Goal: Contribute content: Contribute content

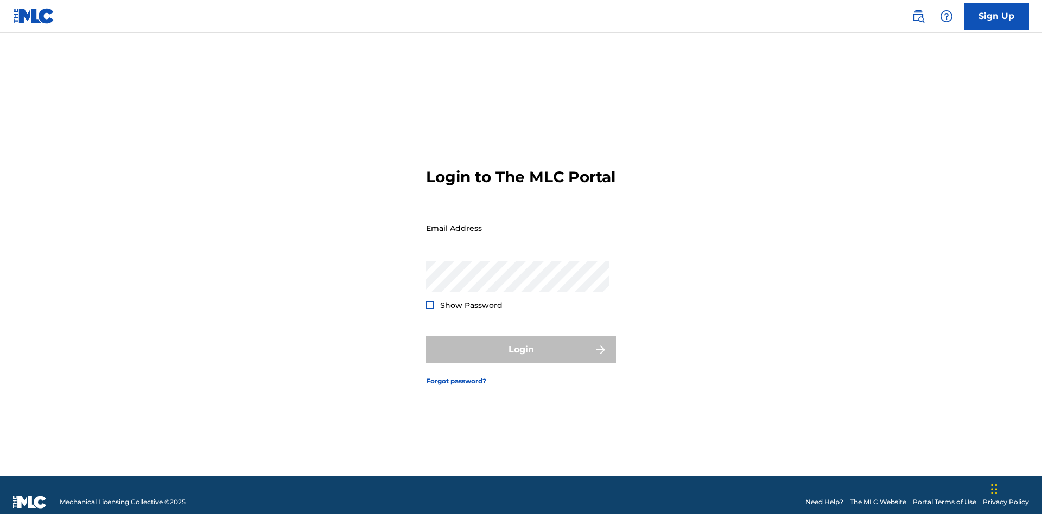
scroll to position [14, 0]
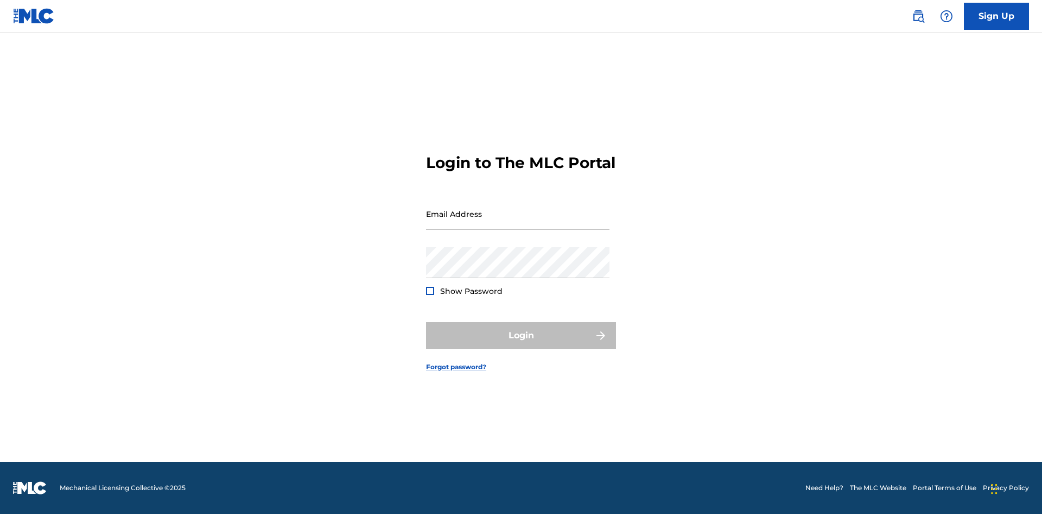
click at [518, 223] on input "Email Address" at bounding box center [517, 214] width 183 height 31
type input "Duke.McTesterson@gmail.com"
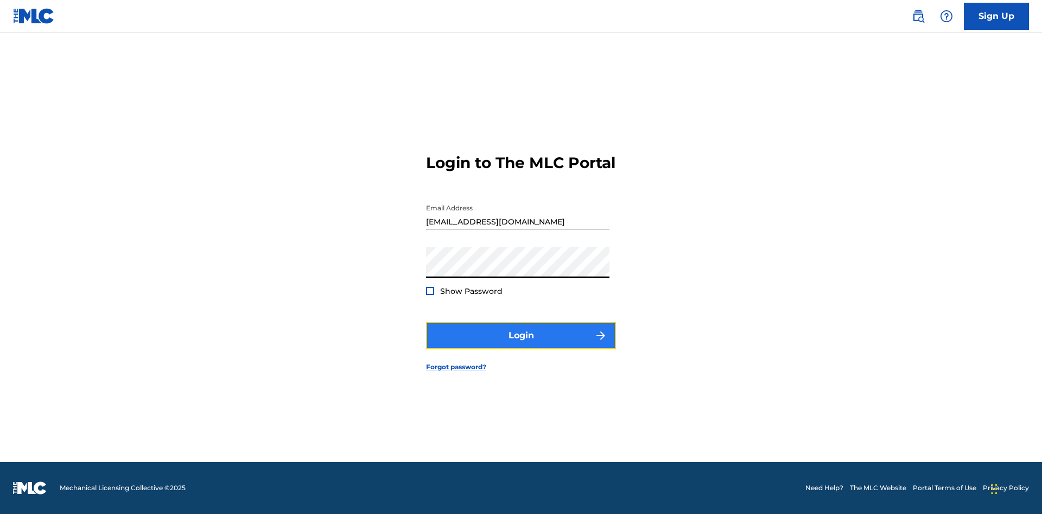
click at [521, 345] on button "Login" at bounding box center [521, 335] width 190 height 27
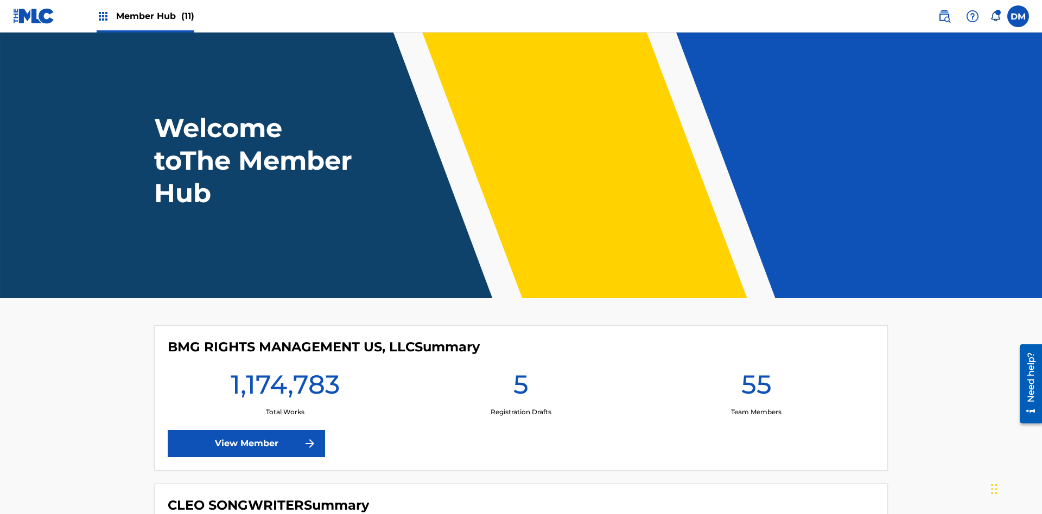
click at [155, 16] on span "Member Hub (11)" at bounding box center [155, 16] width 78 height 12
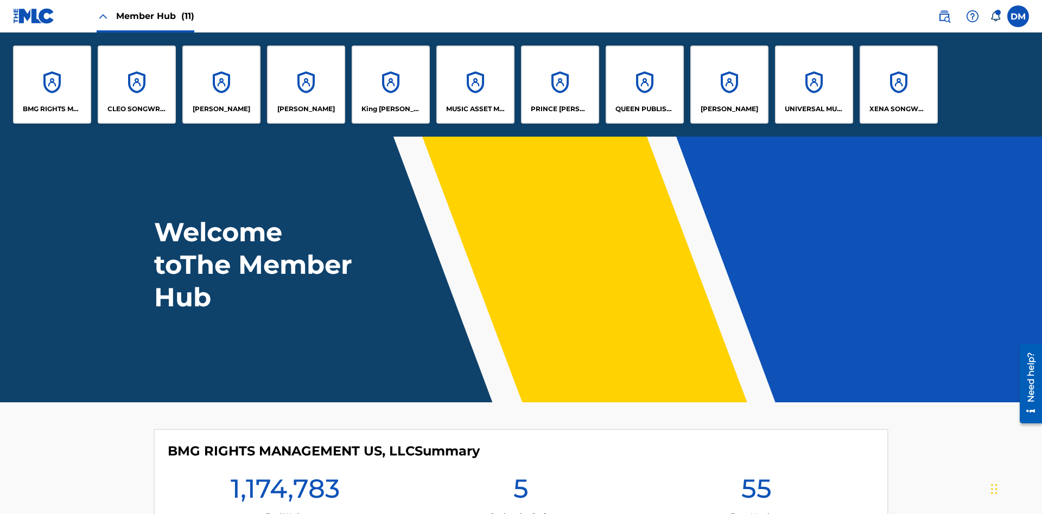
scroll to position [39, 0]
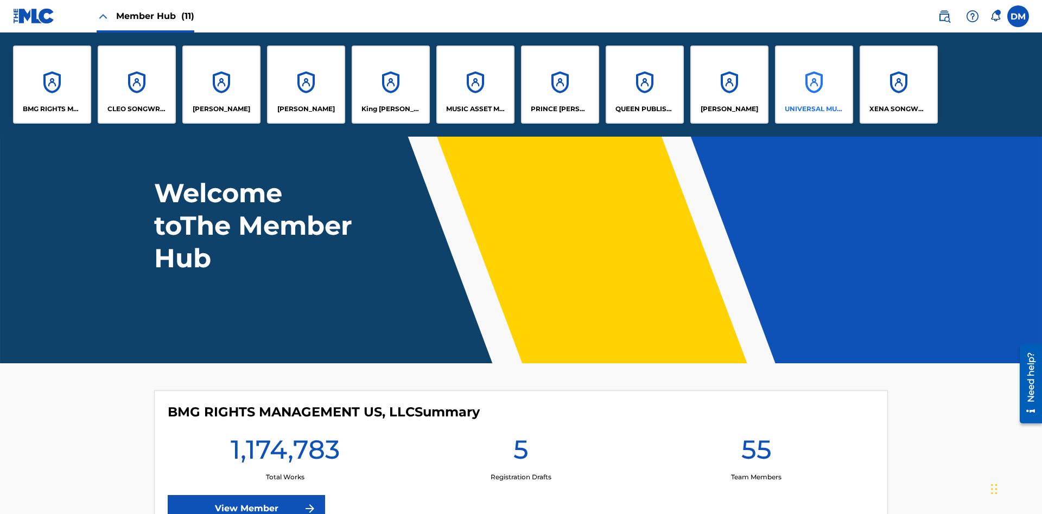
click at [813, 109] on p "UNIVERSAL MUSIC PUB GROUP" at bounding box center [813, 109] width 59 height 10
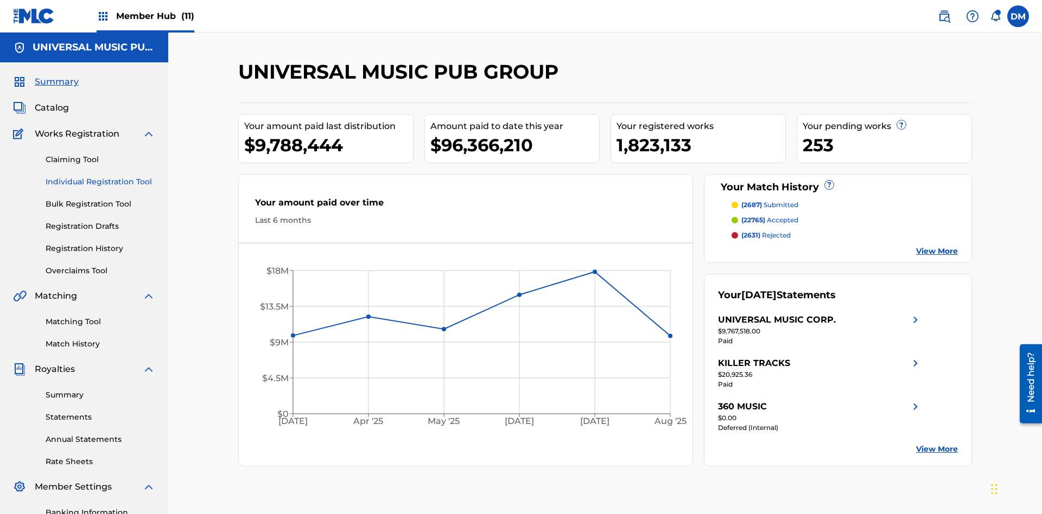
click at [100, 176] on link "Individual Registration Tool" at bounding box center [101, 181] width 110 height 11
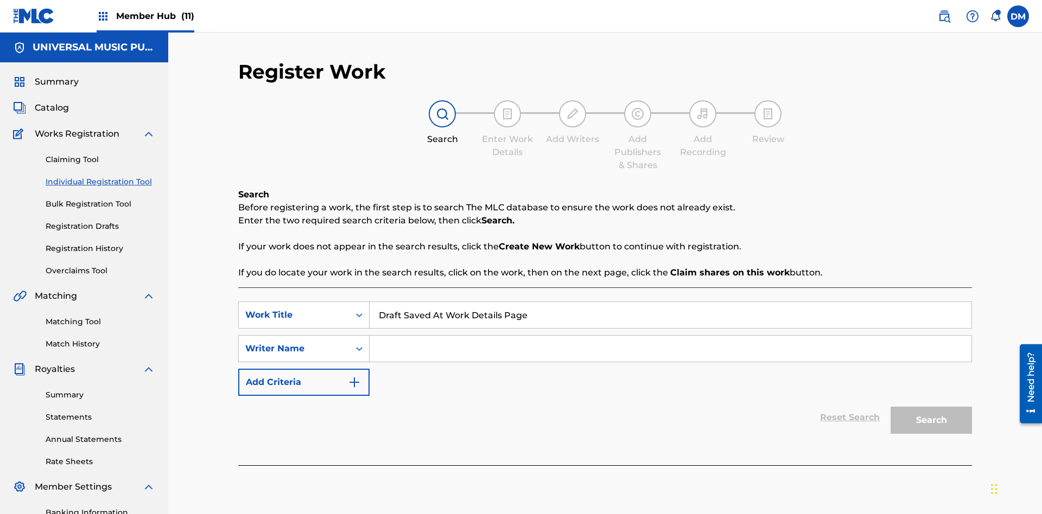
type input "Draft Saved At Work Details Page"
click at [670, 336] on input "Search Form" at bounding box center [670, 349] width 602 height 26
type input "QWERTYUIOP"
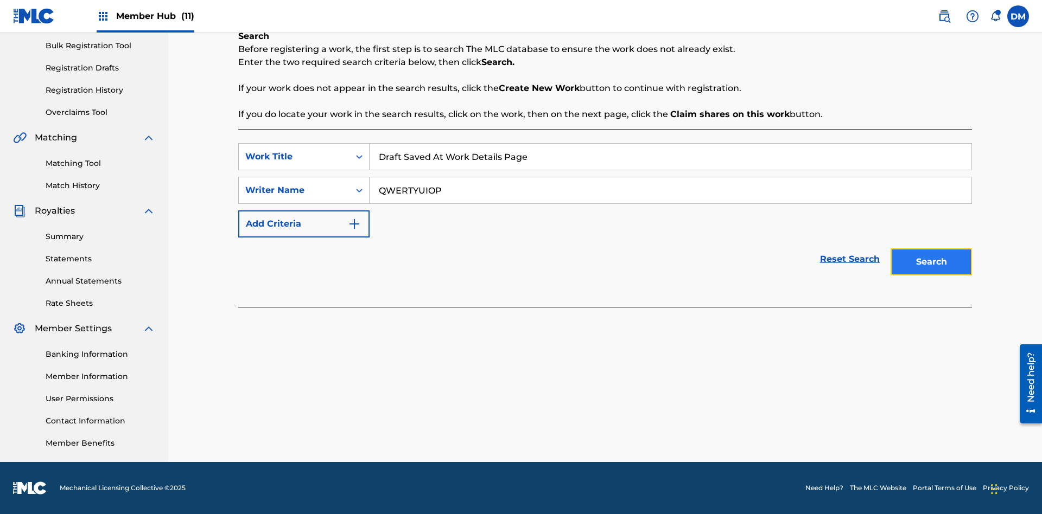
click at [931, 262] on button "Search" at bounding box center [930, 261] width 81 height 27
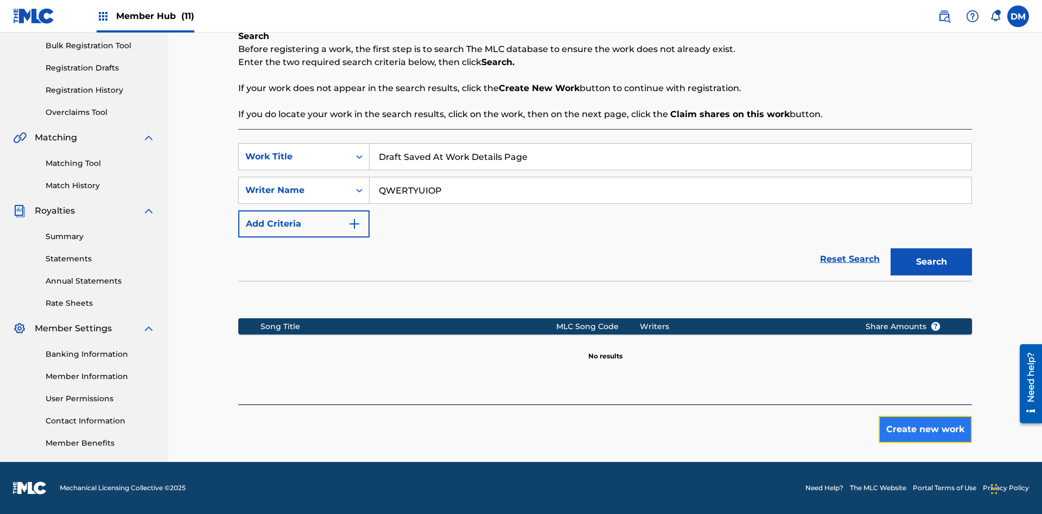
click at [925, 430] on button "Create new work" at bounding box center [924, 429] width 93 height 27
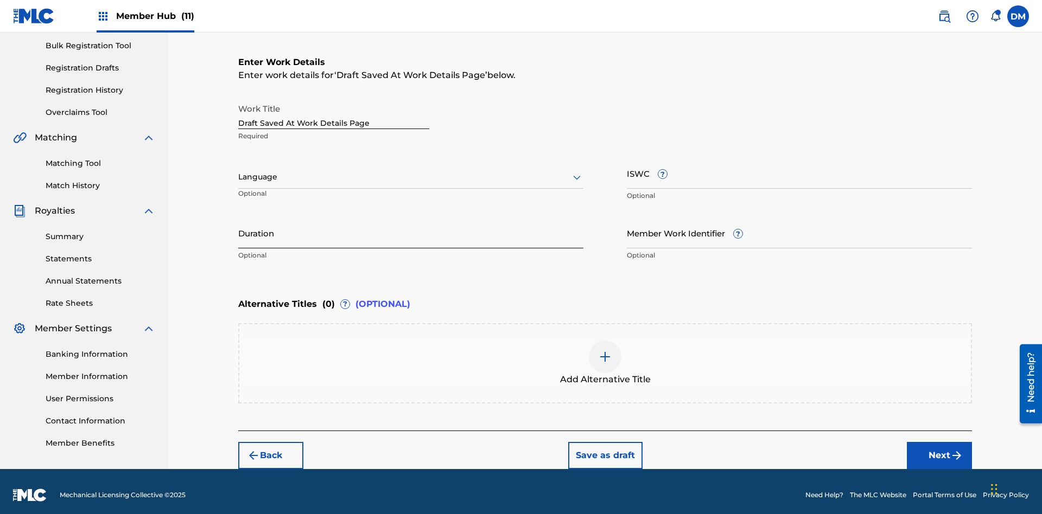
click at [411, 226] on input "Duration" at bounding box center [410, 233] width 345 height 31
click at [411, 226] on input "0" at bounding box center [410, 233] width 345 height 31
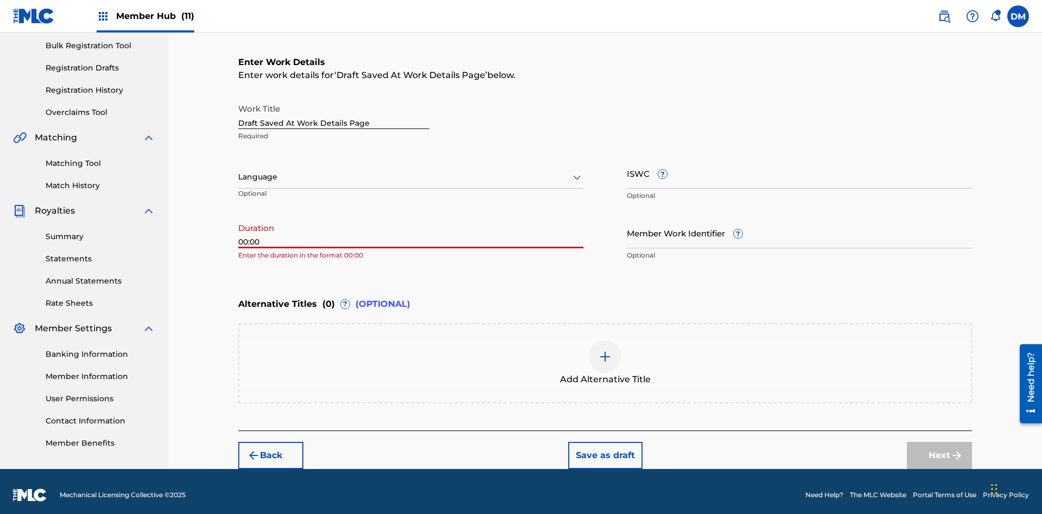
type input "00:00"
click at [577, 171] on icon at bounding box center [576, 177] width 13 height 13
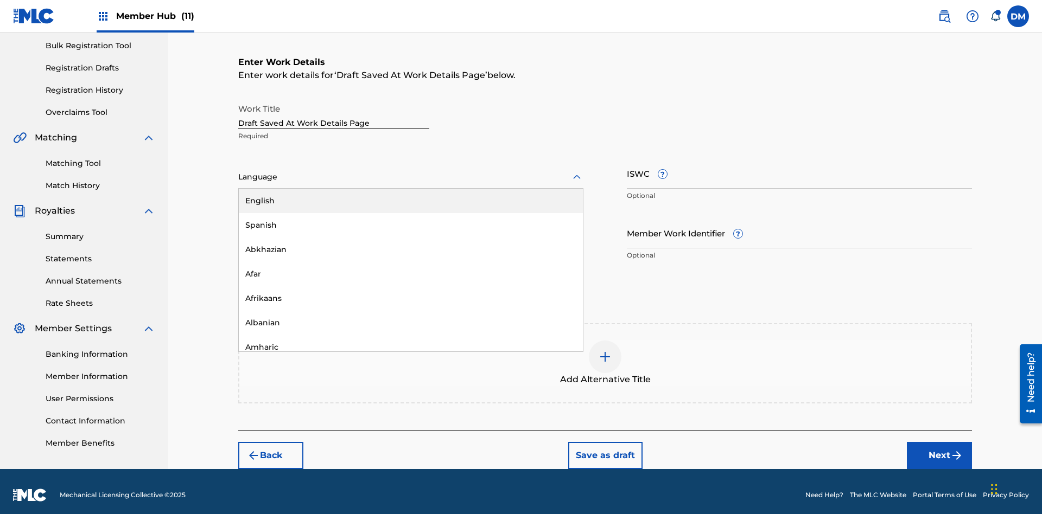
click at [411, 267] on div "Afar" at bounding box center [411, 274] width 344 height 24
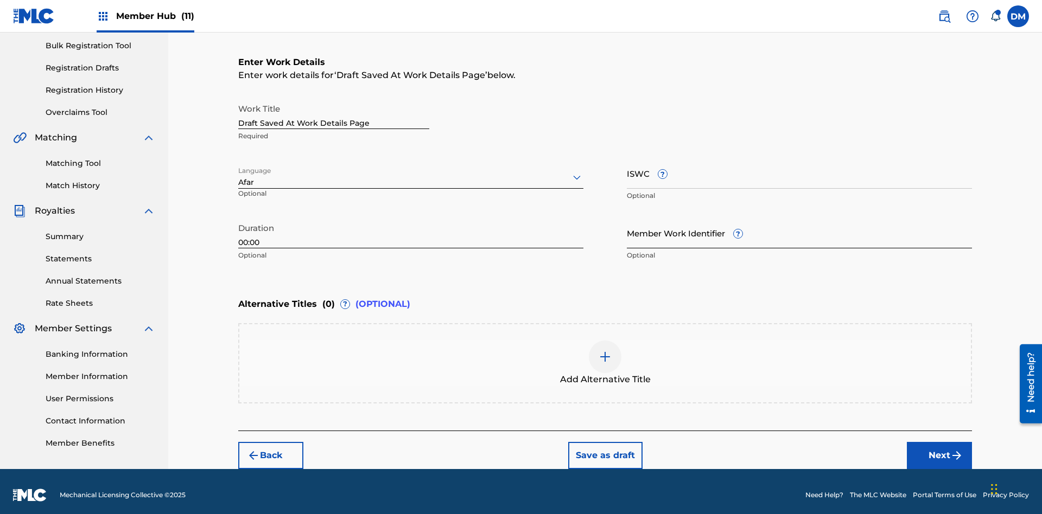
click at [799, 226] on input "Member Work Identifier ?" at bounding box center [799, 233] width 345 height 31
type input "2025.09.24.04"
click at [799, 166] on input "ISWC ?" at bounding box center [799, 173] width 345 height 31
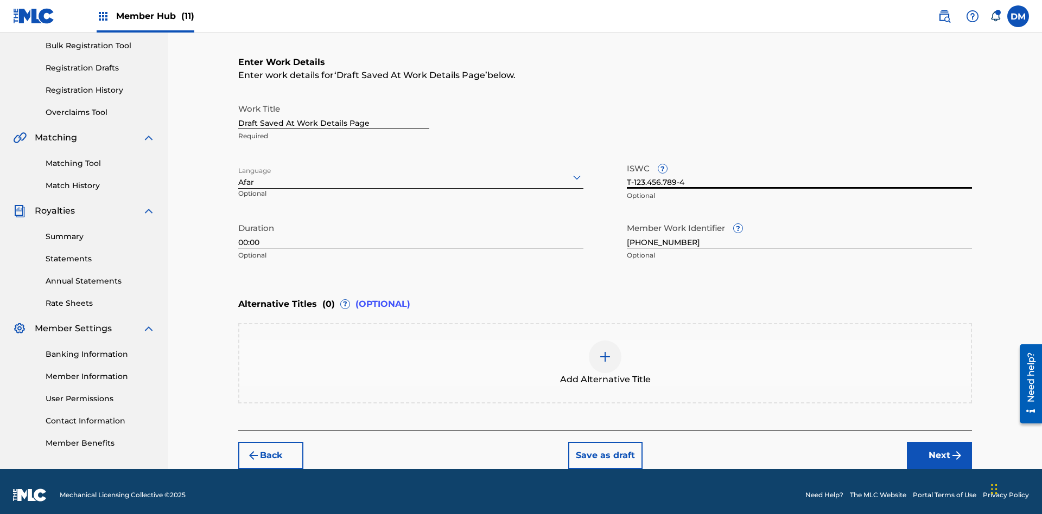
type input "T-123.456.789-4"
click at [605, 356] on img at bounding box center [604, 356] width 13 height 13
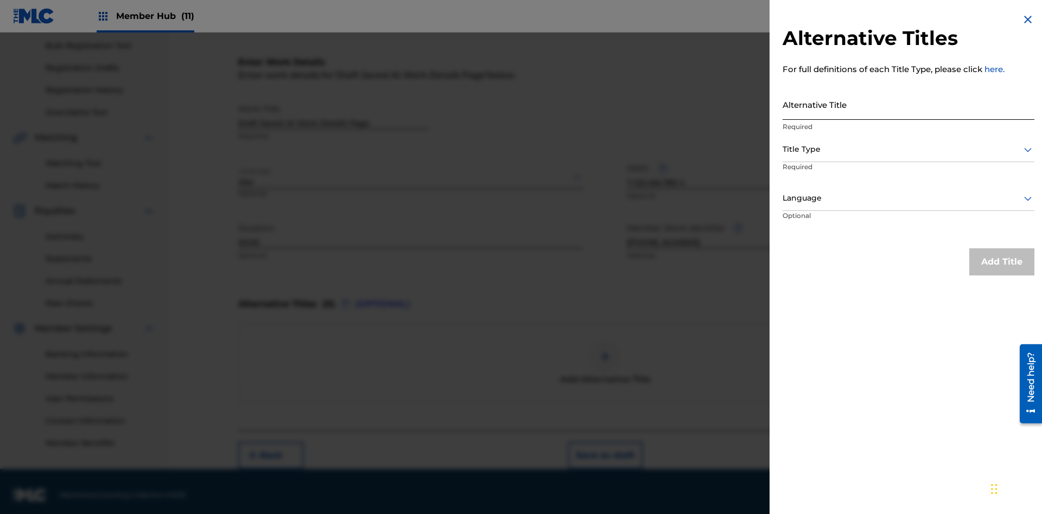
click at [908, 104] on input "Alternative Title" at bounding box center [908, 104] width 252 height 31
click at [908, 149] on div at bounding box center [908, 150] width 252 height 14
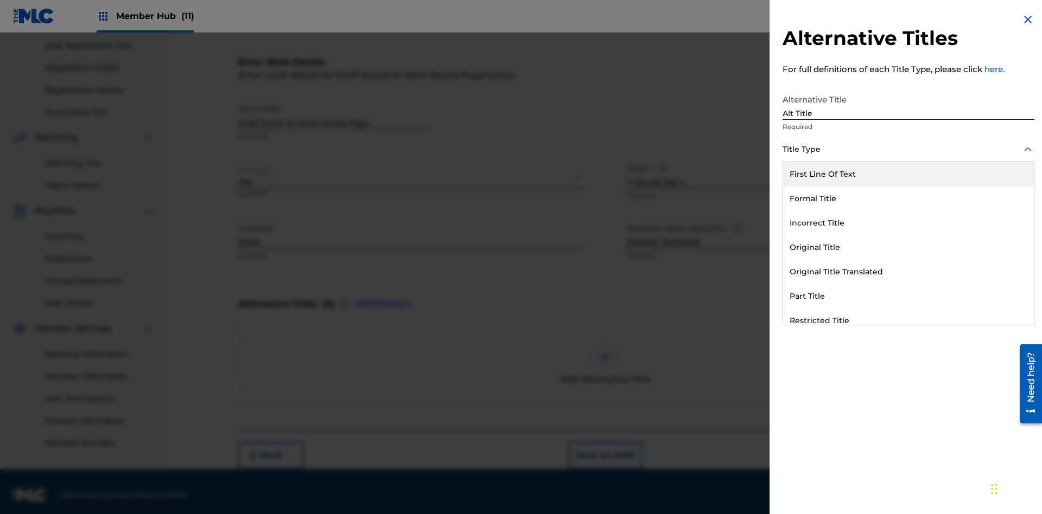
click at [908, 247] on div "Original Title" at bounding box center [908, 247] width 251 height 24
click at [908, 198] on div at bounding box center [908, 199] width 252 height 14
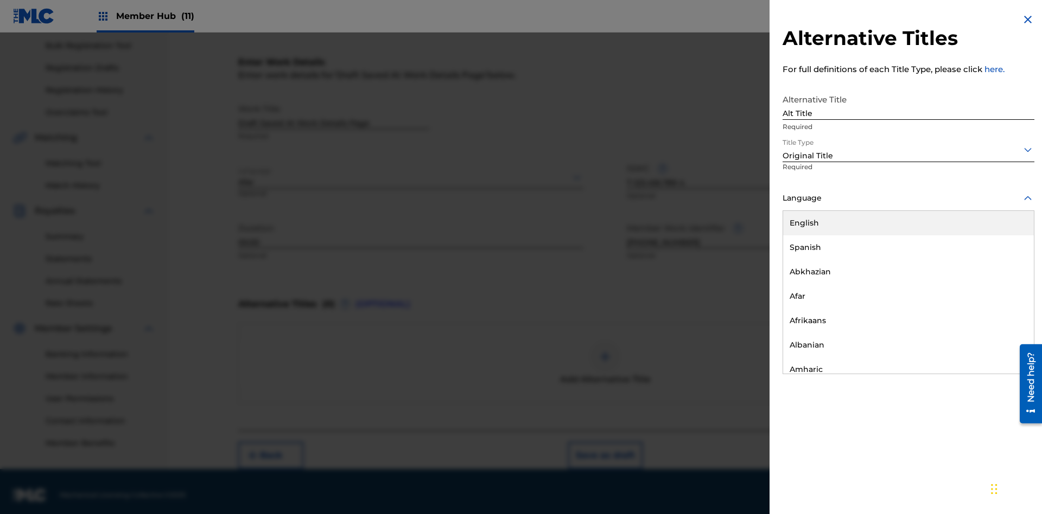
click at [1001, 261] on button "Add Title" at bounding box center [1001, 261] width 65 height 27
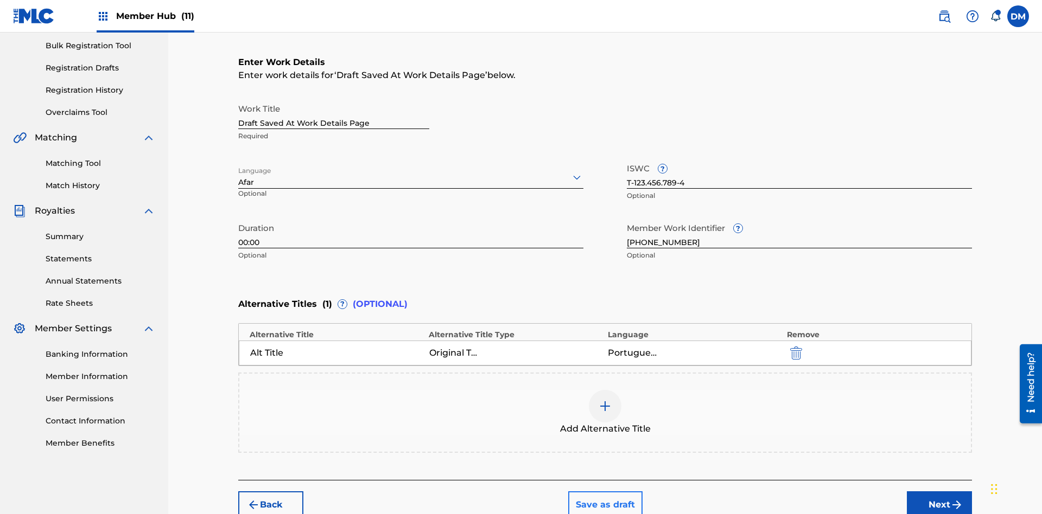
click at [604, 492] on button "Save as draft" at bounding box center [605, 505] width 74 height 27
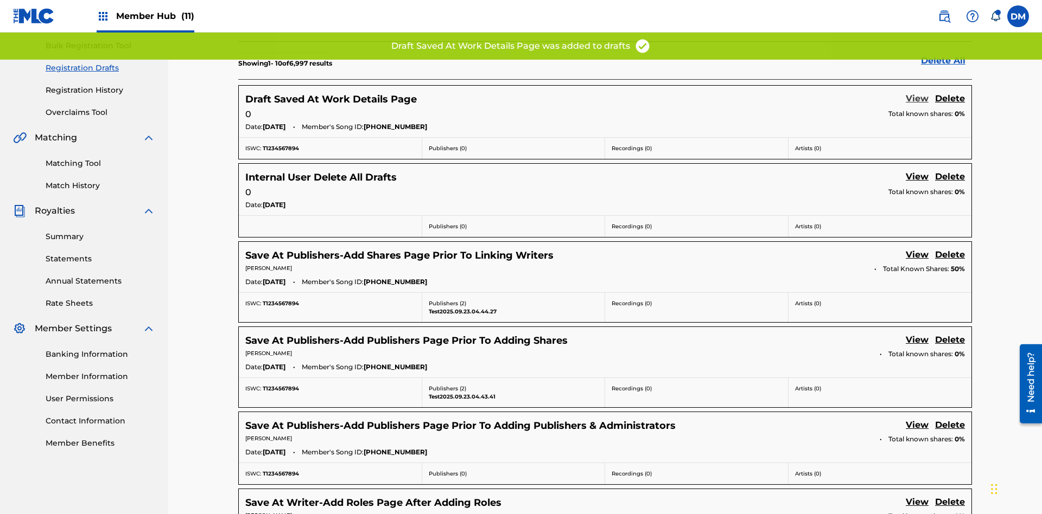
click at [917, 92] on link "View" at bounding box center [916, 99] width 23 height 15
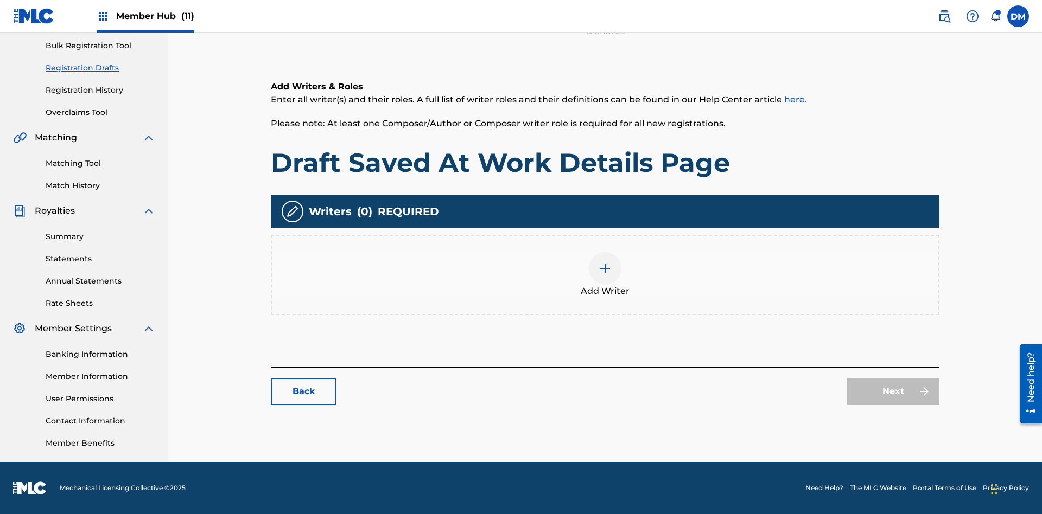
click at [598, 275] on img at bounding box center [604, 268] width 13 height 13
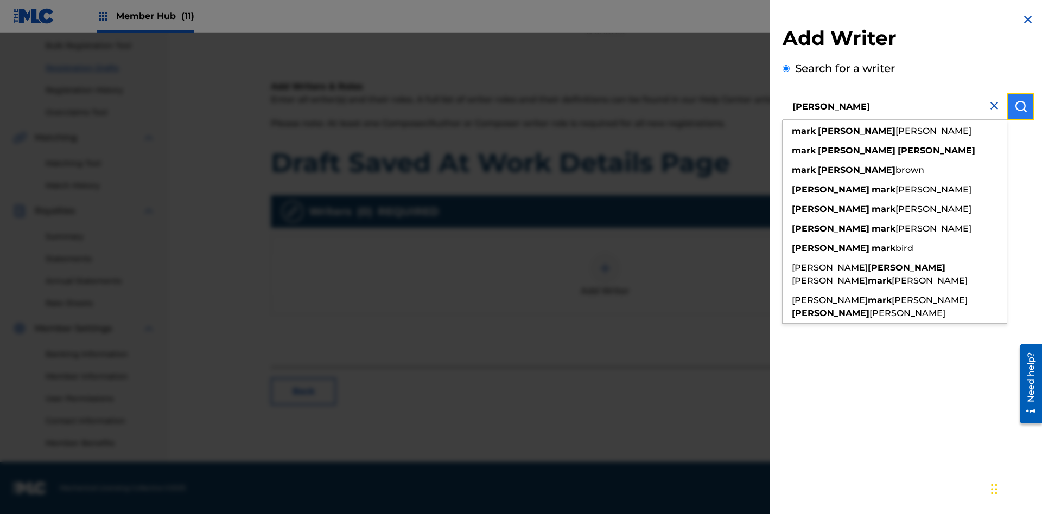
click at [1020, 106] on img "submit" at bounding box center [1020, 106] width 13 height 13
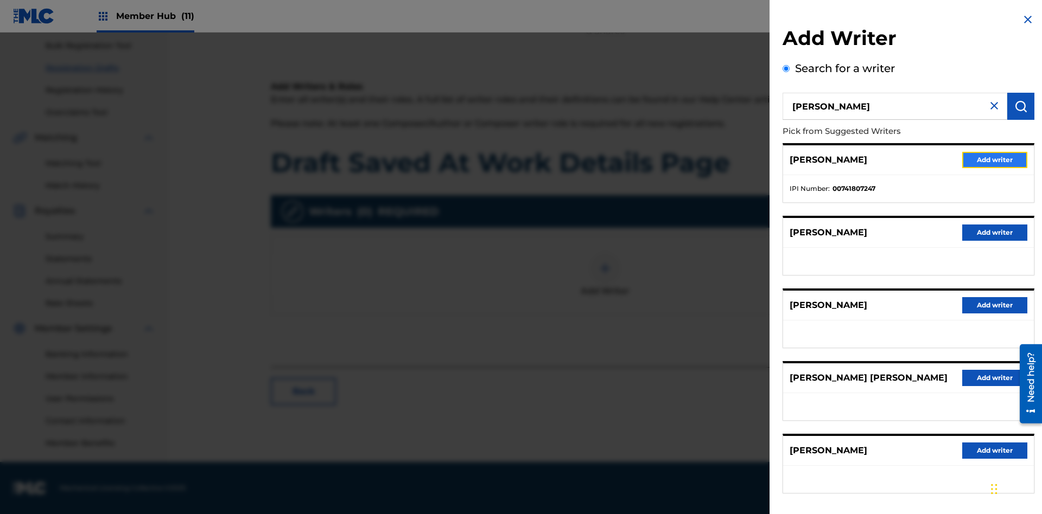
click at [994, 159] on button "Add writer" at bounding box center [994, 160] width 65 height 16
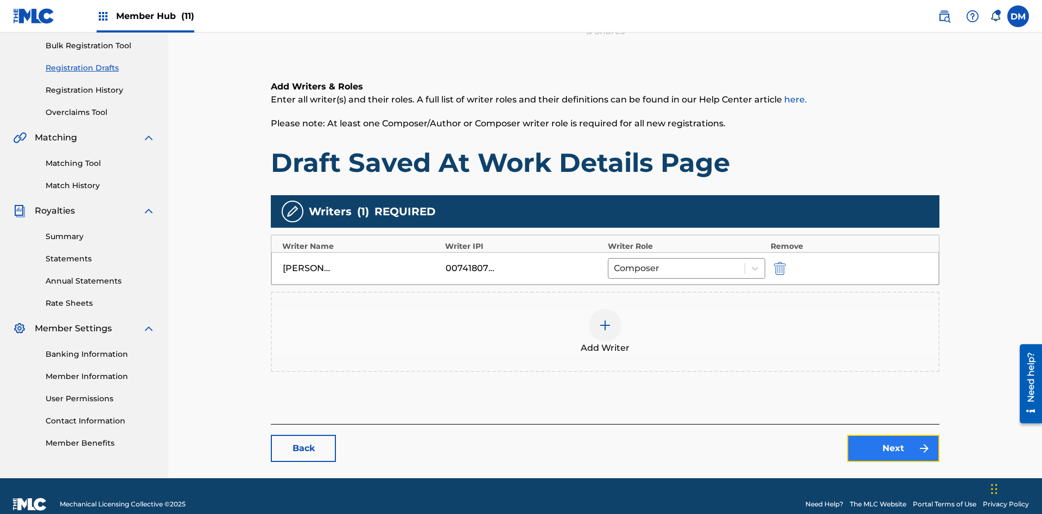
click at [847, 435] on link "Next" at bounding box center [893, 448] width 92 height 27
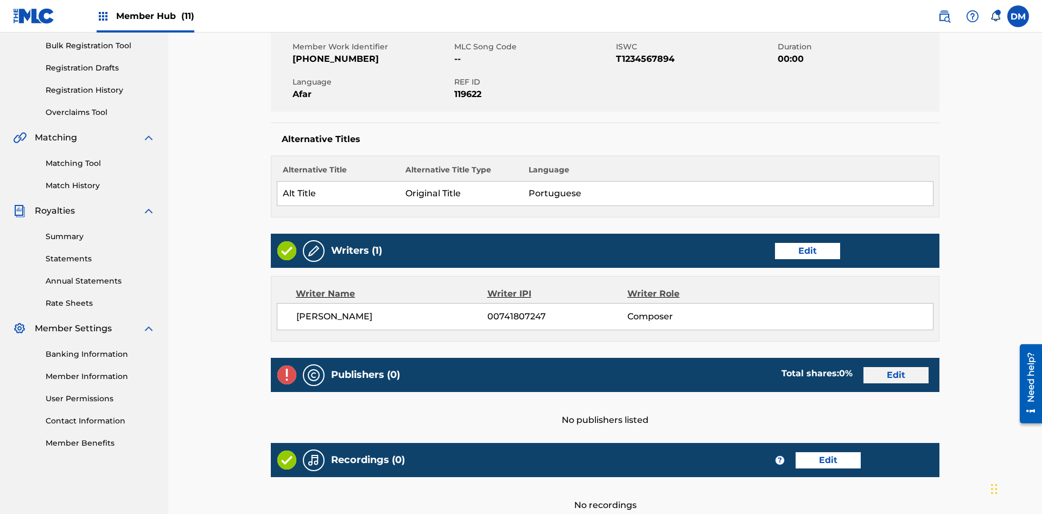
click at [863, 367] on link "Edit" at bounding box center [895, 375] width 65 height 16
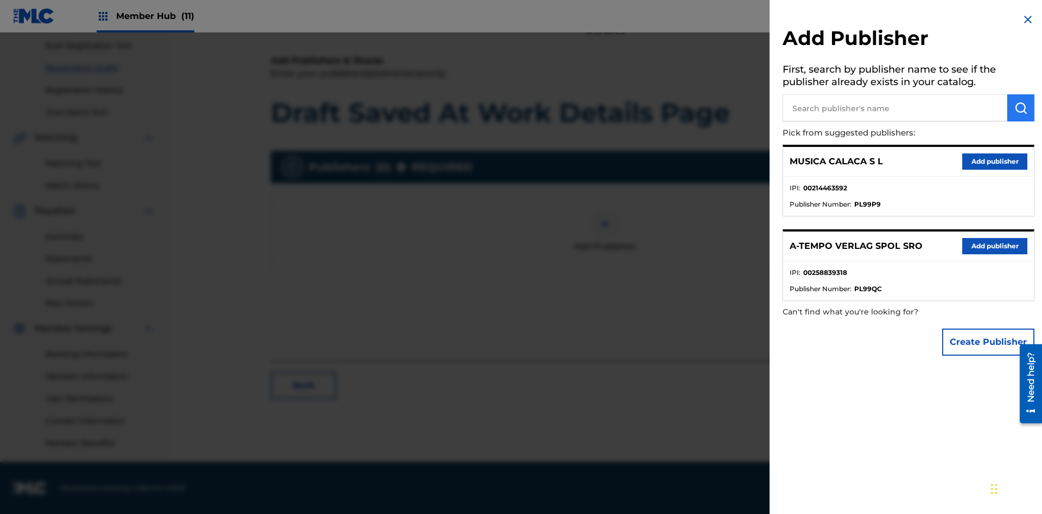
click at [895, 108] on input "text" at bounding box center [894, 107] width 225 height 27
type input "Test2025.09.24.04.31.03"
click at [1020, 108] on img "submit" at bounding box center [1020, 107] width 13 height 13
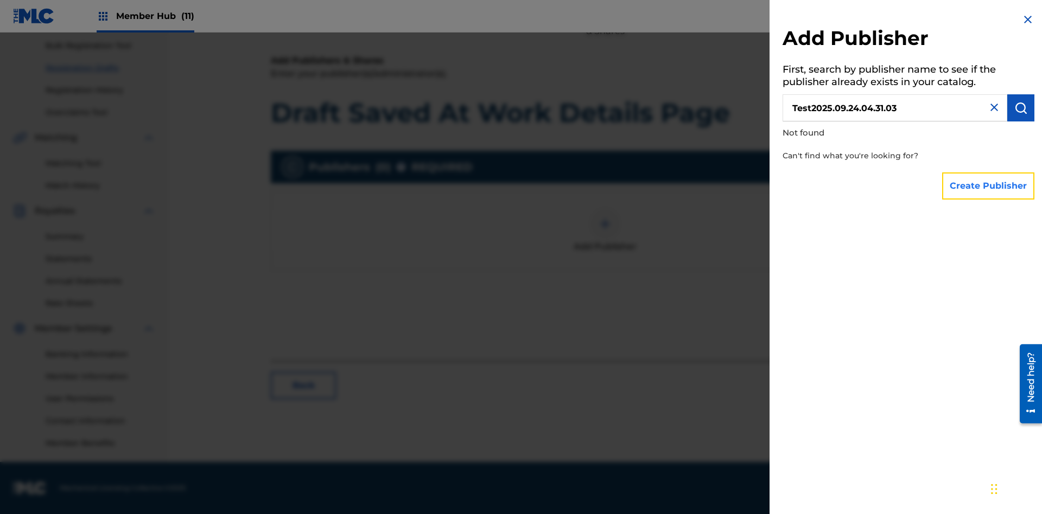
click at [988, 186] on button "Create Publisher" at bounding box center [988, 186] width 92 height 27
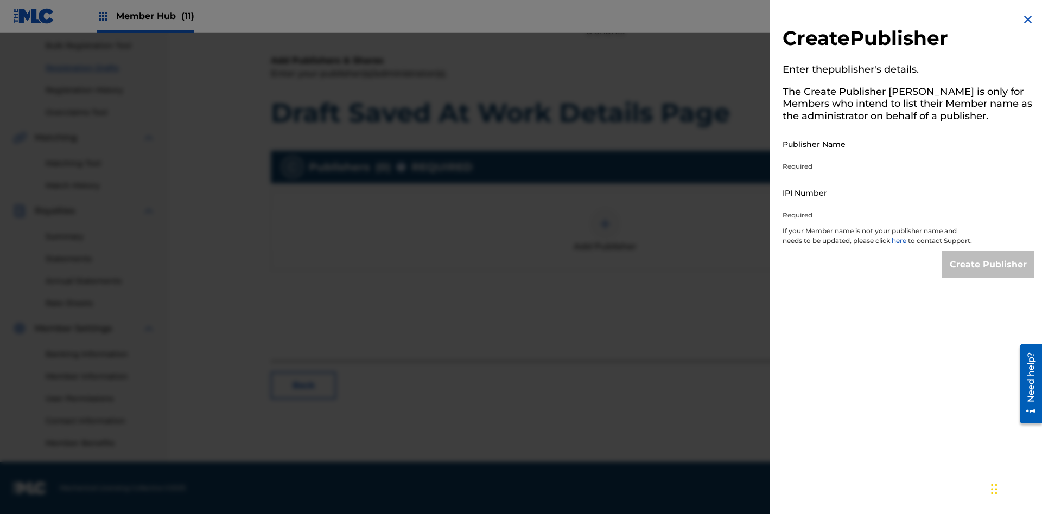
click at [874, 144] on input "Publisher Name" at bounding box center [873, 144] width 183 height 31
click at [874, 193] on input "IPI Number" at bounding box center [873, 192] width 183 height 31
click at [988, 275] on input "Create Publisher" at bounding box center [988, 264] width 92 height 27
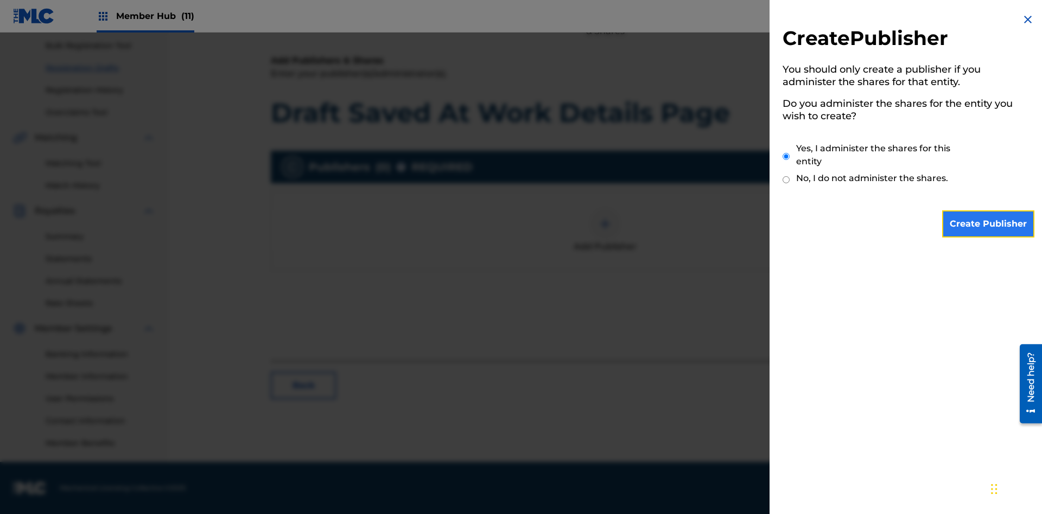
click at [786, 156] on input "Yes, I administer the shares for this entity" at bounding box center [785, 156] width 7 height 23
click at [988, 224] on input "Create Publisher" at bounding box center [988, 223] width 92 height 27
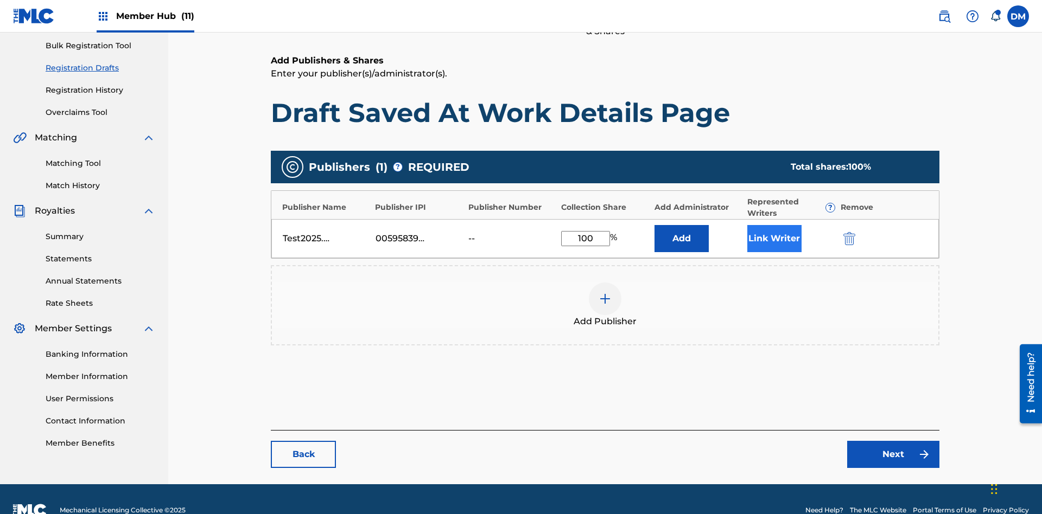
type input "100"
click at [747, 225] on button "Link Writer" at bounding box center [774, 238] width 54 height 27
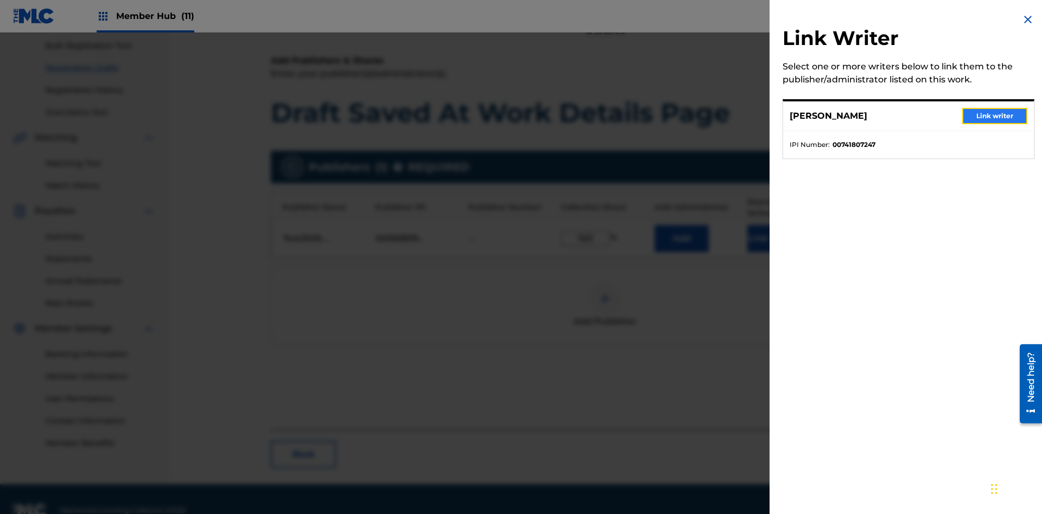
click at [994, 116] on button "Link writer" at bounding box center [994, 116] width 65 height 16
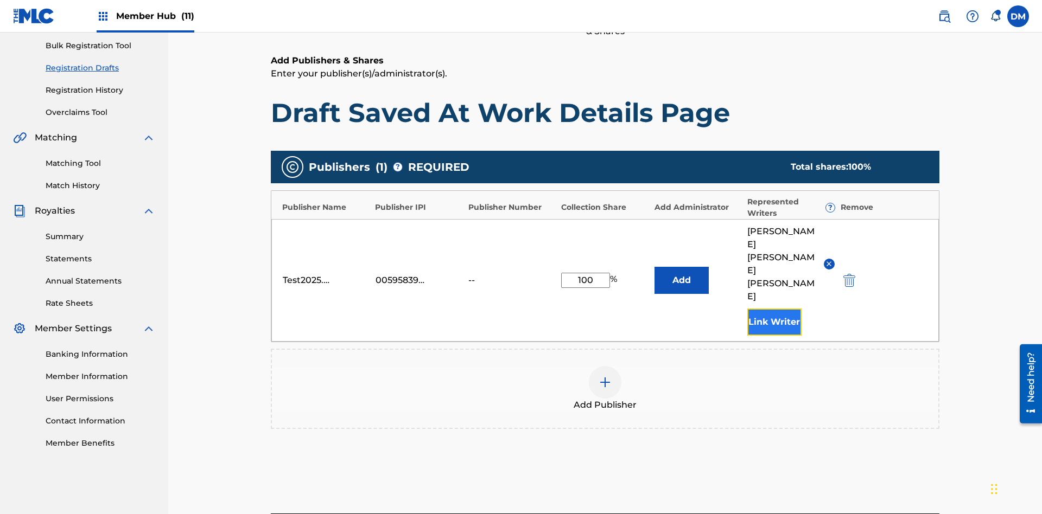
click at [747, 309] on button "Link Writer" at bounding box center [774, 322] width 54 height 27
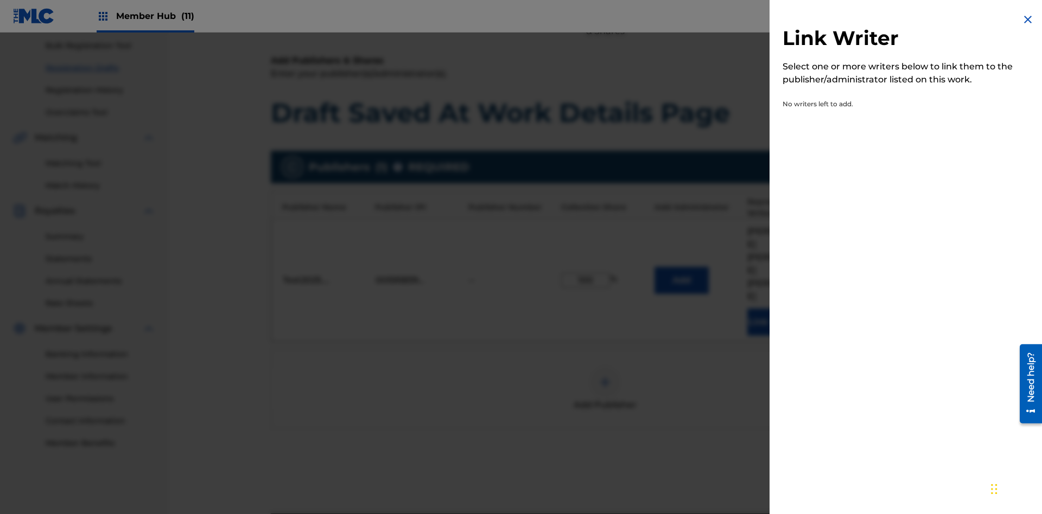
click at [1028, 20] on img at bounding box center [1027, 19] width 13 height 13
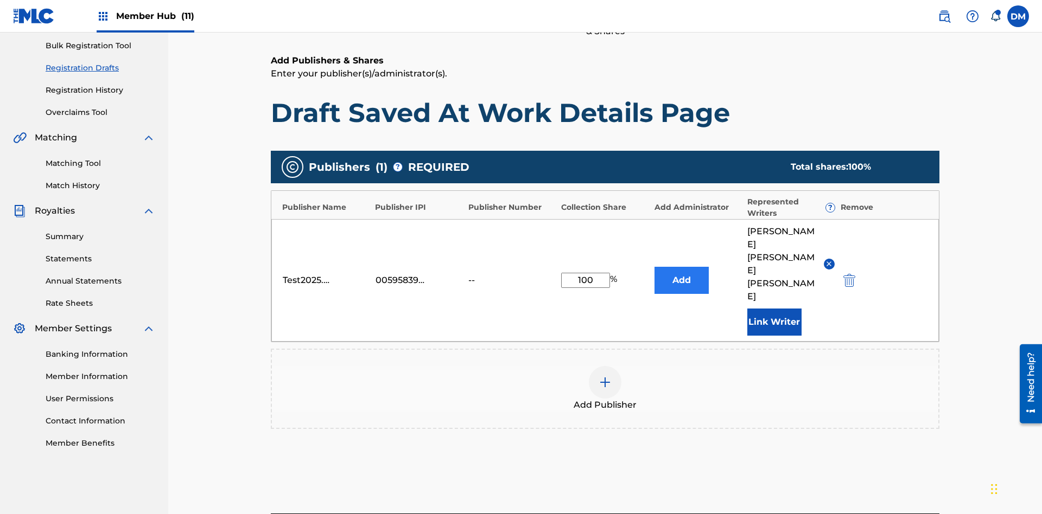
click at [654, 267] on button "Add" at bounding box center [681, 280] width 54 height 27
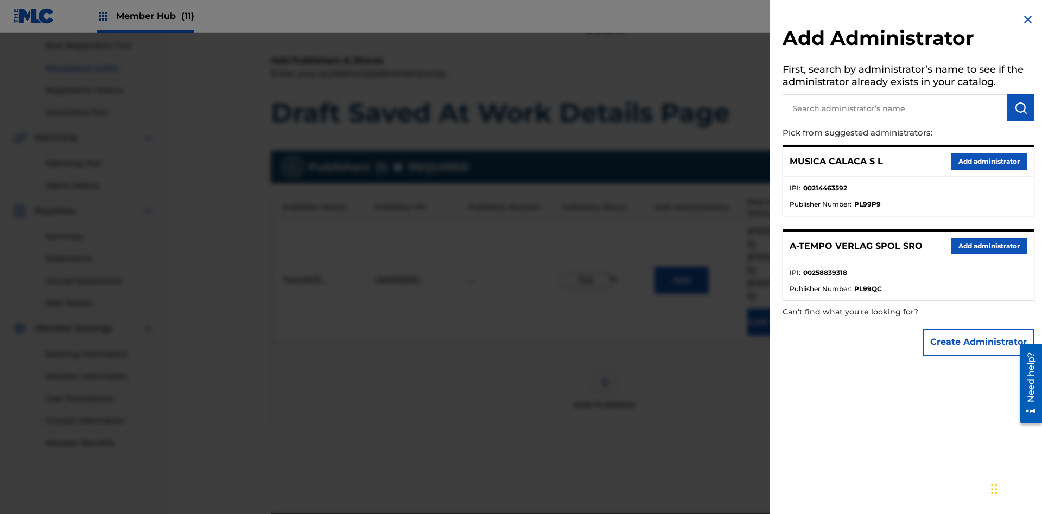
click at [895, 108] on input "text" at bounding box center [894, 107] width 225 height 27
type input "Test2025.09.24.04.31.35"
click at [1020, 108] on img "submit" at bounding box center [1020, 107] width 13 height 13
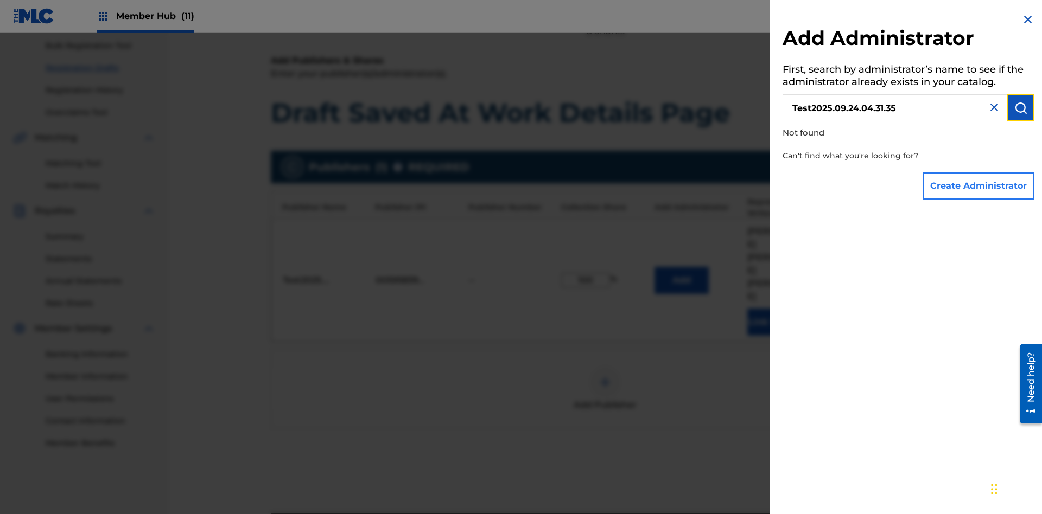
click at [979, 186] on button "Create Administrator" at bounding box center [978, 186] width 112 height 27
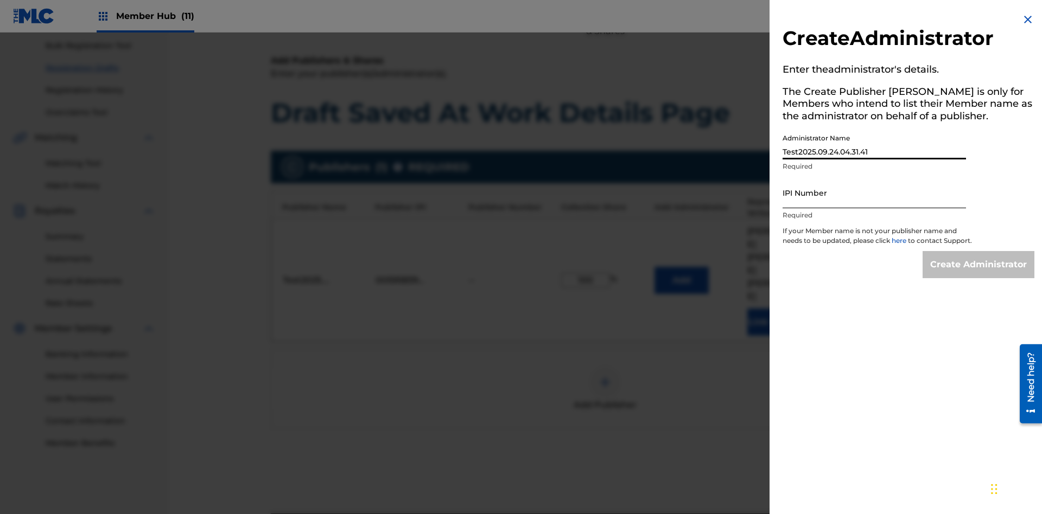
type input "Test2025.09.24.04.31.41"
click at [874, 193] on input "IPI Number" at bounding box center [873, 192] width 183 height 31
type input "00595839777"
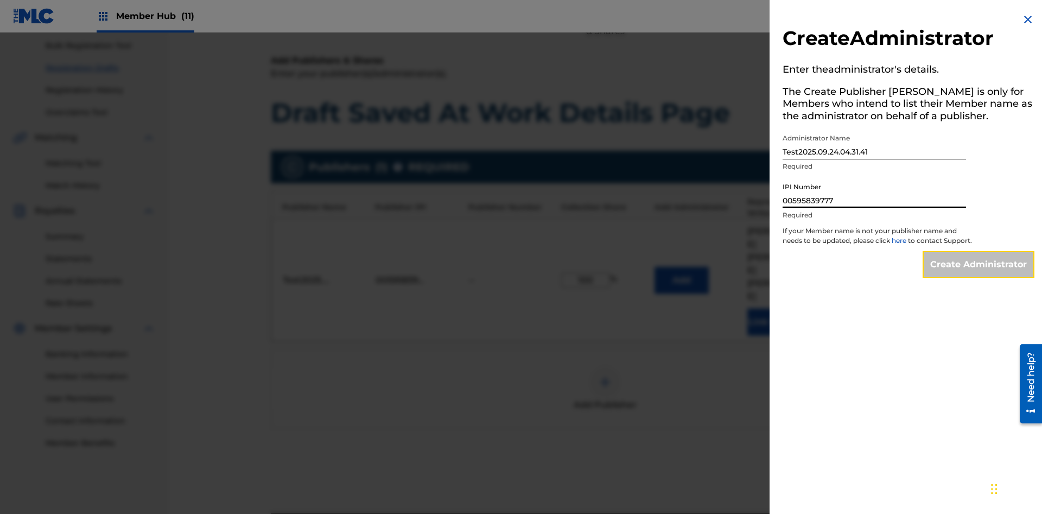
click at [979, 275] on input "Create Administrator" at bounding box center [978, 264] width 112 height 27
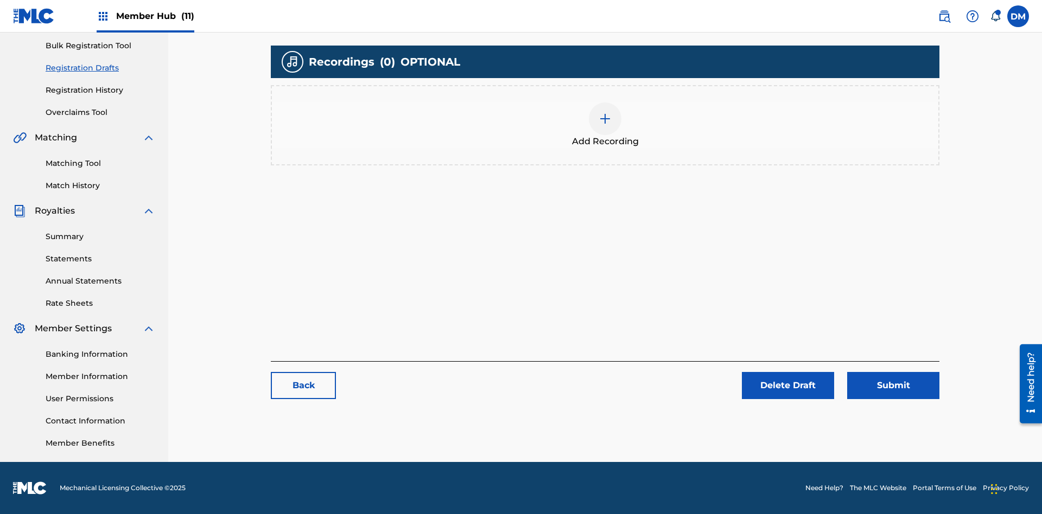
click at [598, 125] on img at bounding box center [604, 118] width 13 height 13
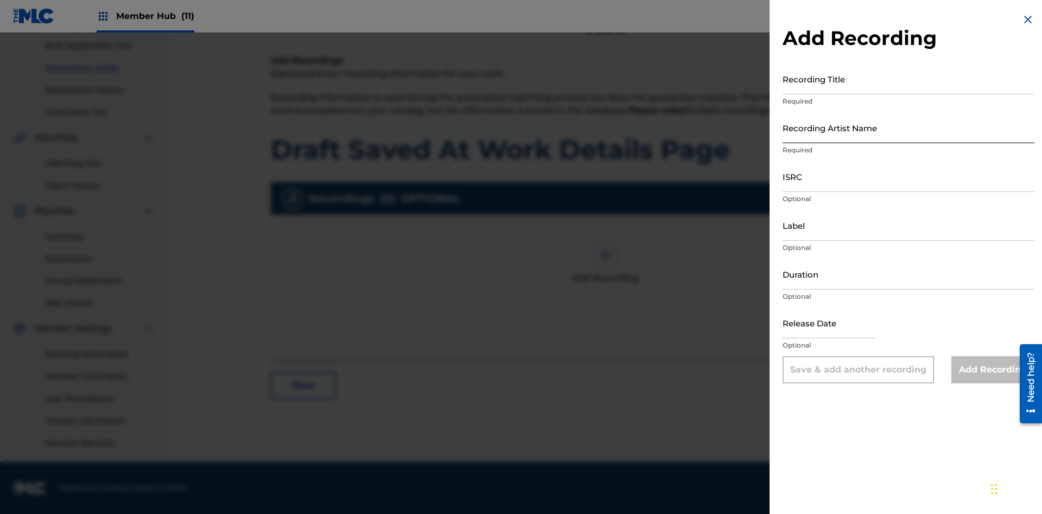
click at [908, 79] on input "Recording Title" at bounding box center [908, 78] width 252 height 31
type input "Best Song Ever"
click at [908, 127] on input "Recording Artist Name" at bounding box center [908, 127] width 252 height 31
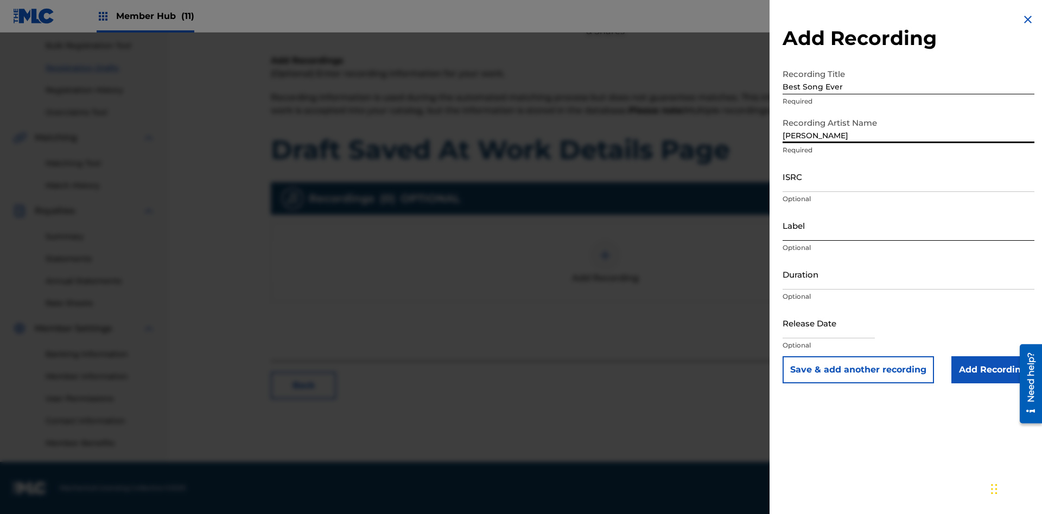
type input "Joe Lewis"
click at [908, 176] on input "ISRC" at bounding box center [908, 176] width 252 height 31
type input "AA3123123123"
click at [908, 225] on input "Label" at bounding box center [908, 225] width 252 height 31
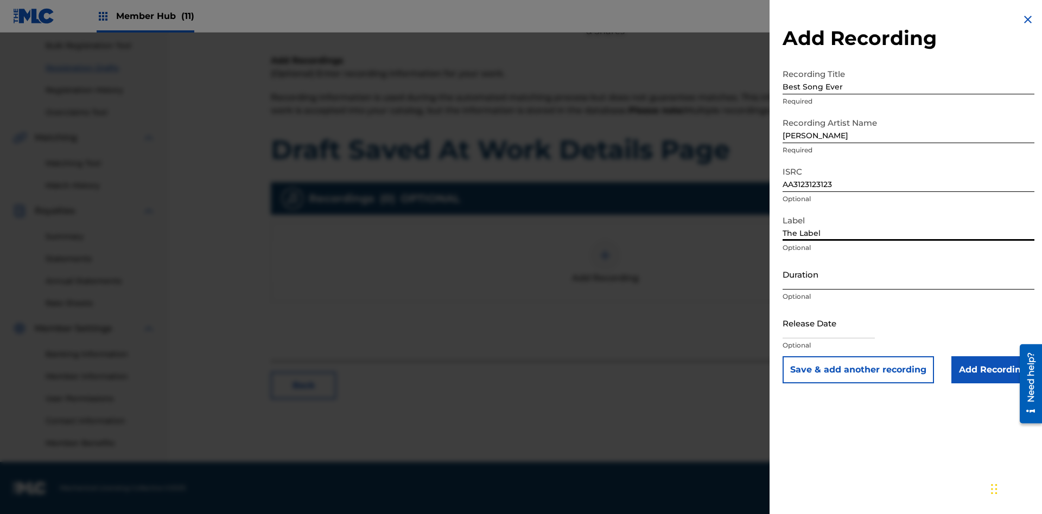
type input "The Label"
click at [908, 274] on input "Duration" at bounding box center [908, 274] width 252 height 31
type input "1"
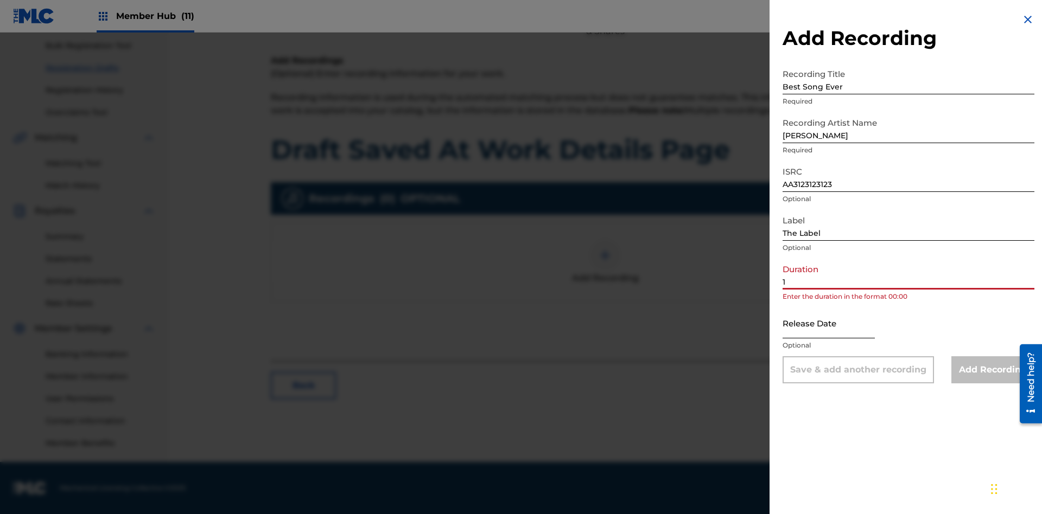
click at [908, 274] on input "1" at bounding box center [908, 274] width 252 height 31
click at [837, 324] on input "text" at bounding box center [828, 323] width 92 height 31
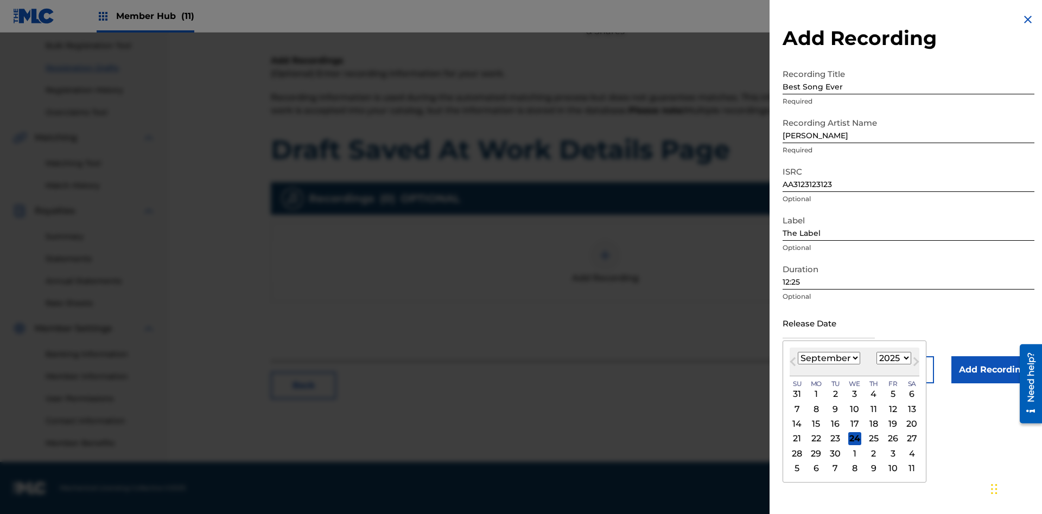
click at [828, 359] on select "January February March April May June July August September October November De…" at bounding box center [828, 358] width 62 height 12
click at [892, 359] on select "1900 1901 1902 1903 1904 1905 1906 1907 1908 1909 1910 1911 1912 1913 1914 1915…" at bounding box center [893, 358] width 35 height 12
click at [992, 370] on input "Add Recording" at bounding box center [992, 369] width 83 height 27
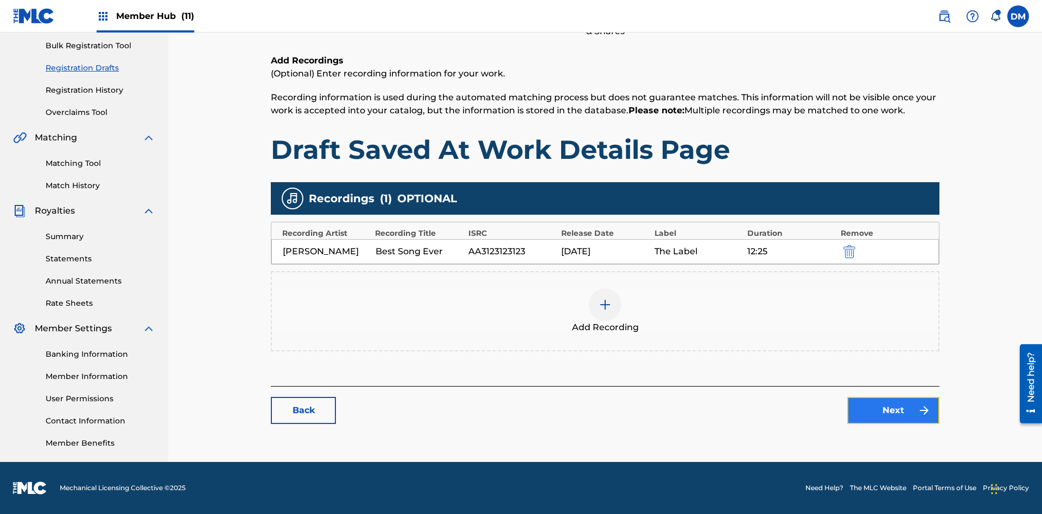
click at [847, 411] on link "Next" at bounding box center [893, 410] width 92 height 27
